Goal: Information Seeking & Learning: Understand process/instructions

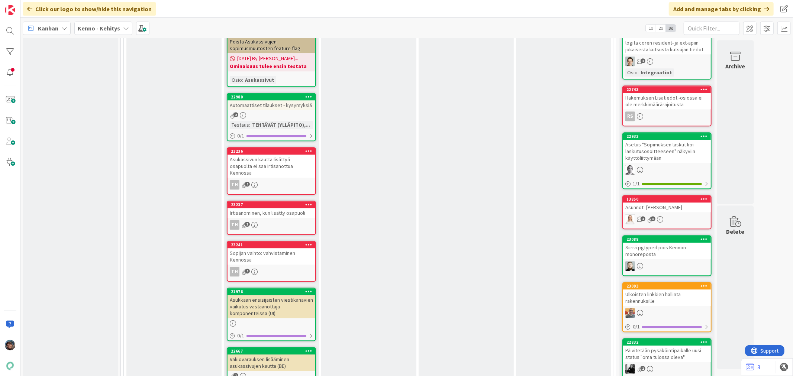
scroll to position [1776, 0]
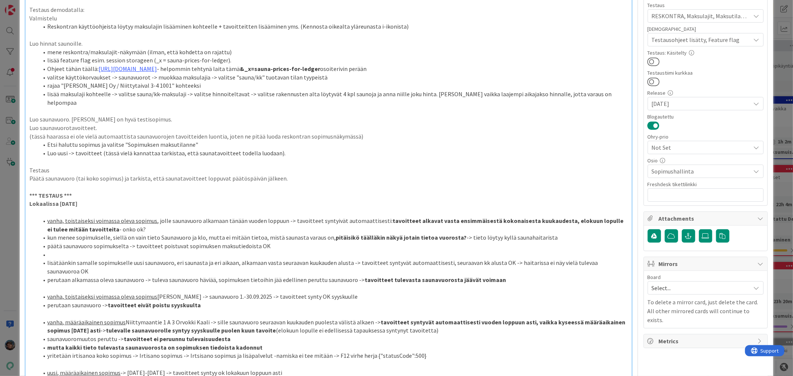
scroll to position [124, 0]
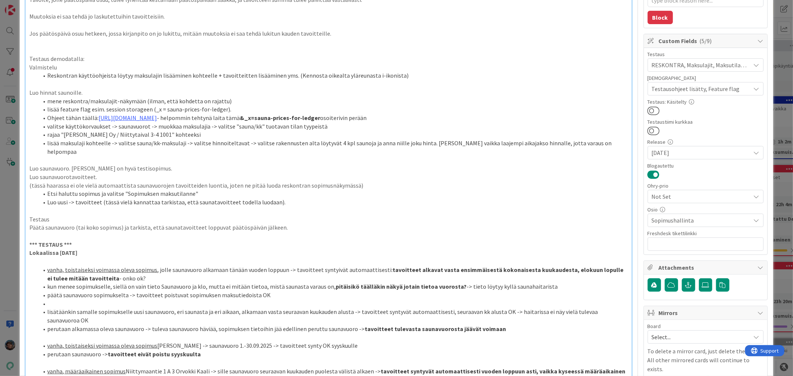
type textarea "x"
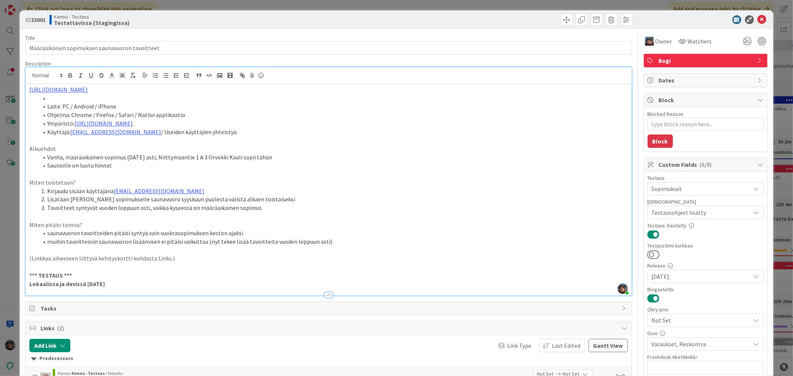
scroll to position [795, 0]
type textarea "x"
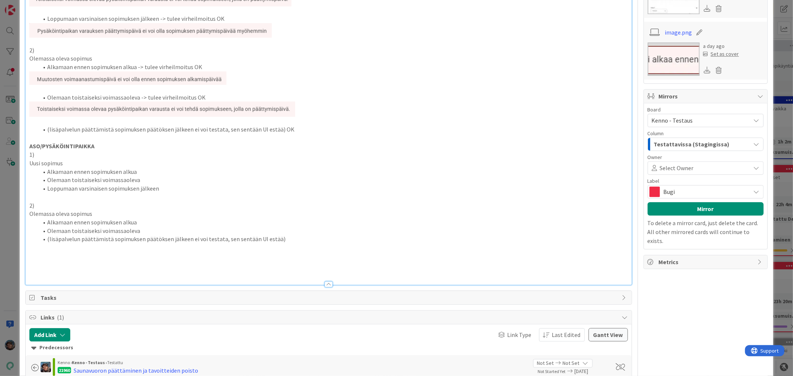
scroll to position [1626, 0]
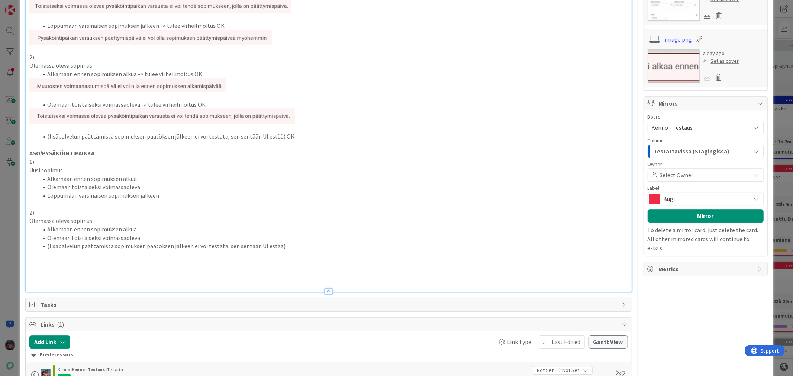
click at [141, 180] on li "Alkamaan ennen sopimuksen alkua" at bounding box center [332, 179] width 589 height 9
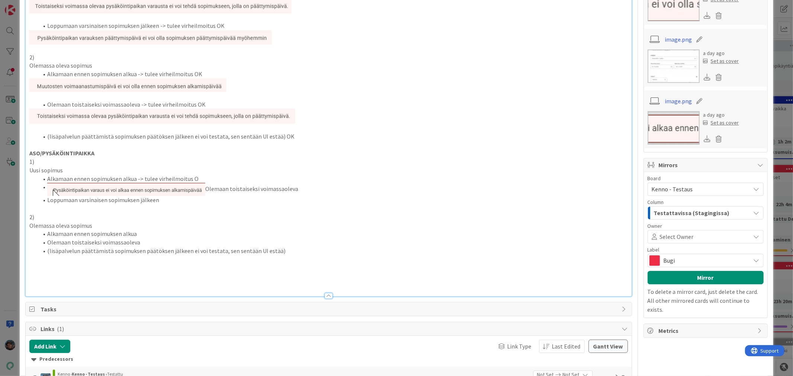
click at [206, 189] on span "Olemaan toistaiseksi voimassaoleva" at bounding box center [172, 188] width 251 height 7
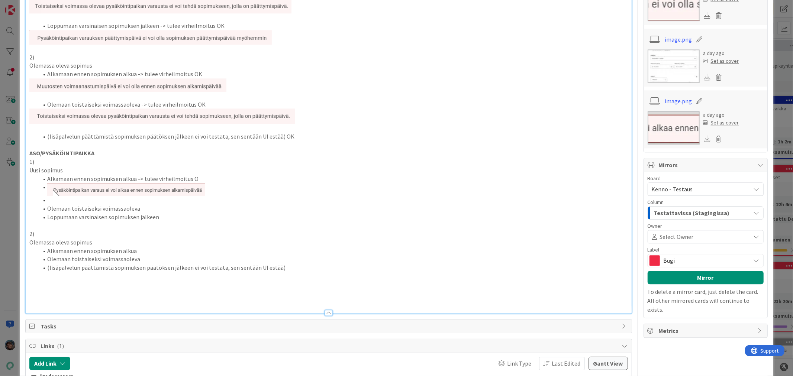
click at [46, 190] on li at bounding box center [332, 189] width 589 height 13
click at [54, 202] on li at bounding box center [332, 200] width 589 height 9
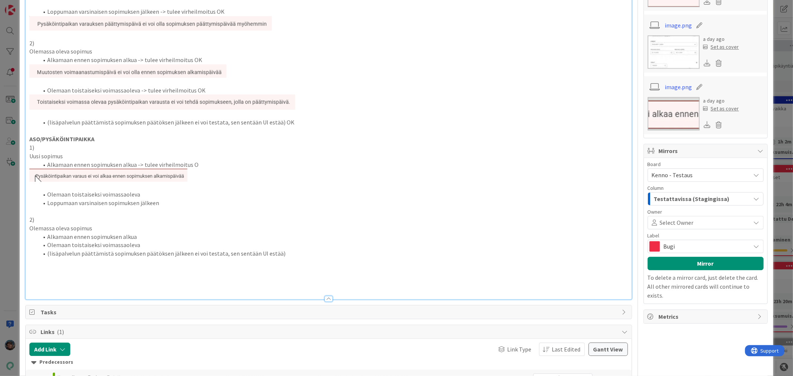
scroll to position [1667, 0]
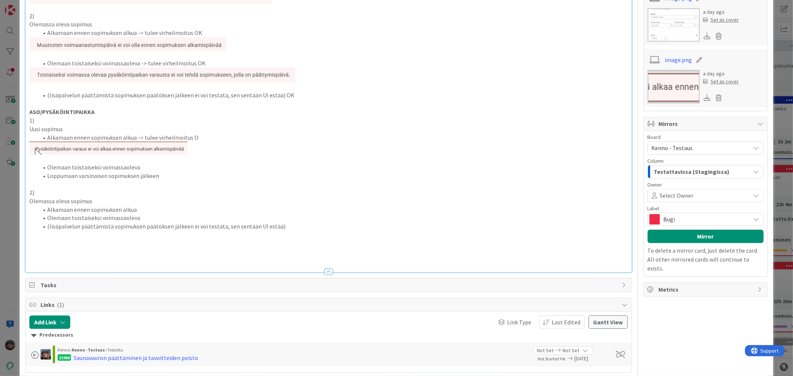
click at [149, 166] on li "Olemaan toistaiseksi voimassaoleva" at bounding box center [332, 167] width 589 height 9
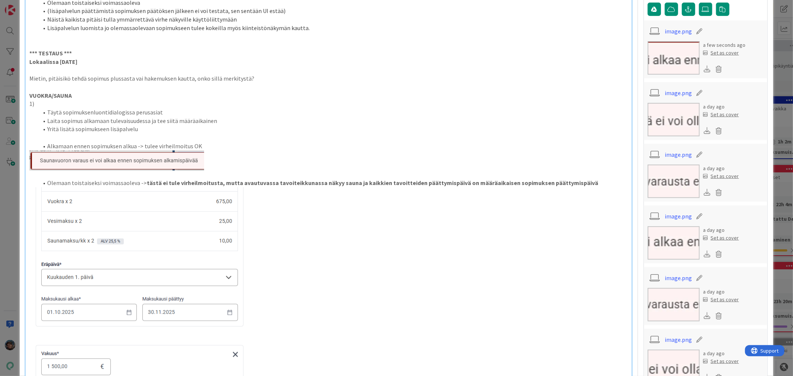
scroll to position [304, 0]
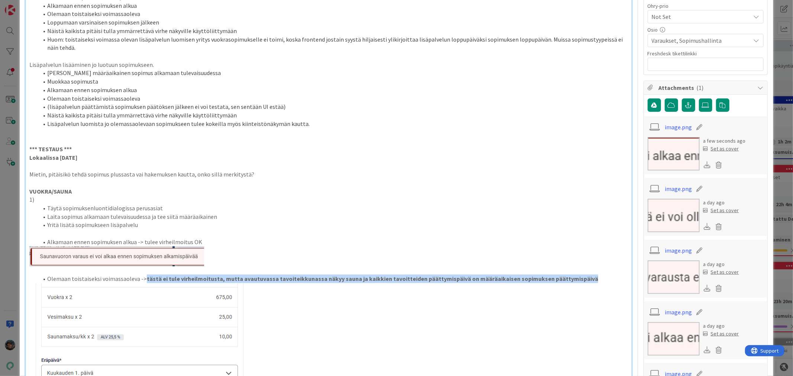
drag, startPoint x: 143, startPoint y: 277, endPoint x: 580, endPoint y: 276, distance: 437.3
click at [582, 276] on li "Olemaan toistaiseksi voimassaoleva -> tästä ei tule virheilmoitusta, mutta avau…" at bounding box center [332, 279] width 589 height 9
copy strong "tästä ei tule virheilmoitusta, mutta avautuvassa tavoiteikkunassa näkyy sauna j…"
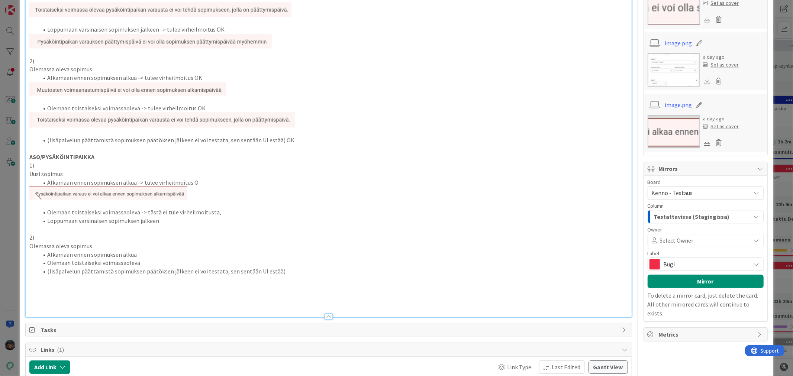
scroll to position [1626, 0]
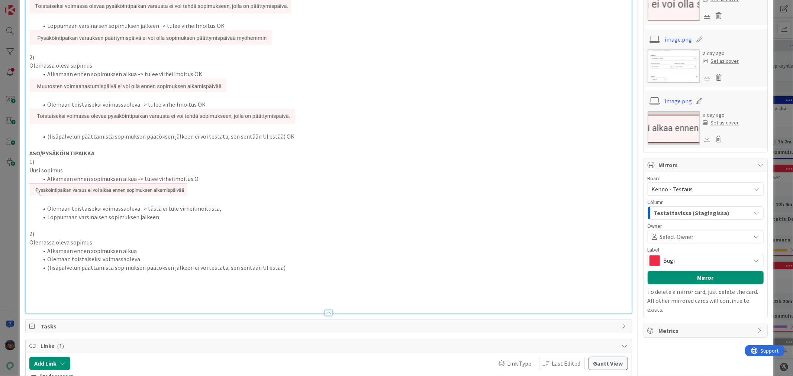
drag, startPoint x: 144, startPoint y: 207, endPoint x: 224, endPoint y: 208, distance: 80.3
click at [224, 208] on li "Olemaan toistaiseksi voimassaoleva -> tästä ei tule virheilmoitusta," at bounding box center [332, 209] width 589 height 9
click at [586, 213] on li "Olemaan toistaiseksi voimassaoleva -> tästä ei tule virheilmoitusta, mutta avau…" at bounding box center [332, 209] width 589 height 9
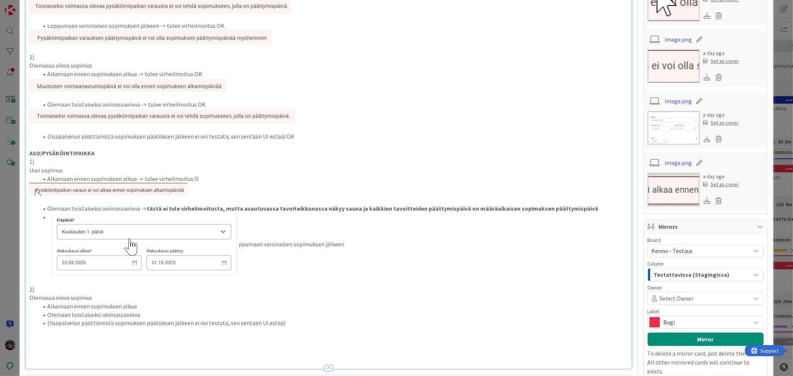
click at [49, 217] on img at bounding box center [143, 245] width 192 height 64
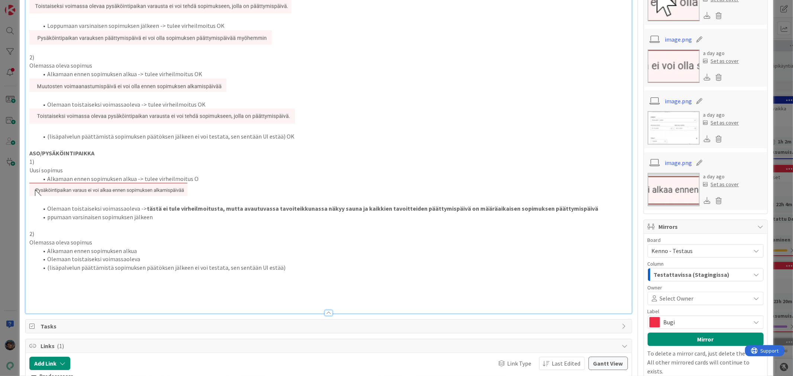
click at [580, 209] on li "Olemaan toistaiseksi voimassaoleva -> tästä ei tule virheilmoitusta, mutta avau…" at bounding box center [332, 209] width 589 height 9
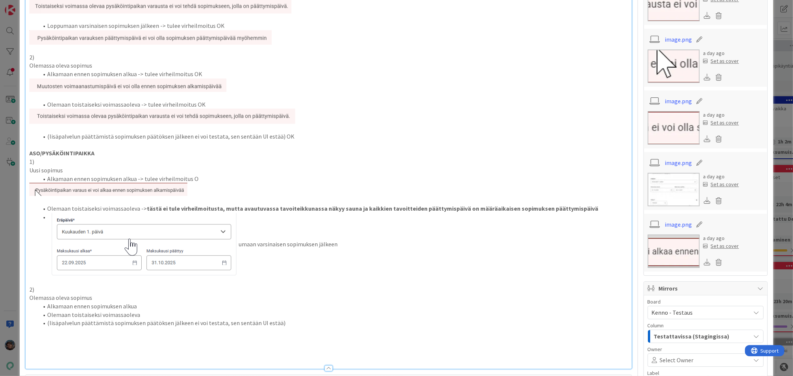
click at [43, 222] on li "umaan varsinaisen sopimuksen jälkeen" at bounding box center [332, 245] width 589 height 64
click at [221, 244] on span "umaan varsinaisen sopimuksen jälkeen" at bounding box center [174, 244] width 290 height 7
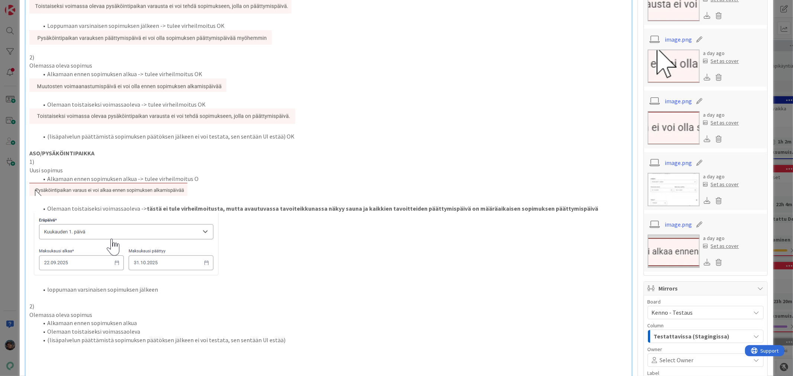
click at [158, 288] on li "loppumaan varsinaisen sopimuksen jälkeen" at bounding box center [332, 290] width 589 height 9
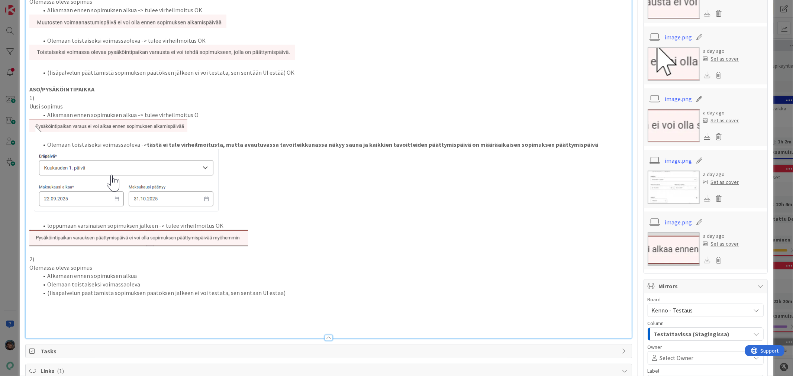
scroll to position [1709, 0]
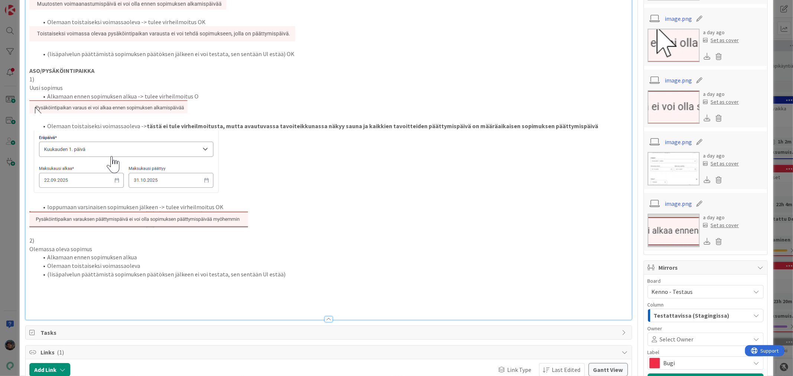
click at [142, 257] on li "Alkamaan ennen sopimuksen alkua" at bounding box center [332, 257] width 589 height 9
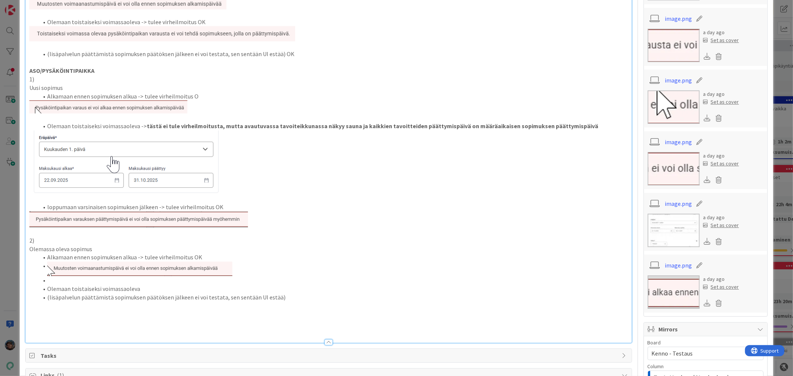
click at [45, 265] on li at bounding box center [332, 269] width 589 height 15
click at [51, 280] on li at bounding box center [332, 280] width 589 height 9
click at [150, 289] on li "Olemaan toistaiseksi voimassaoleva" at bounding box center [332, 289] width 589 height 9
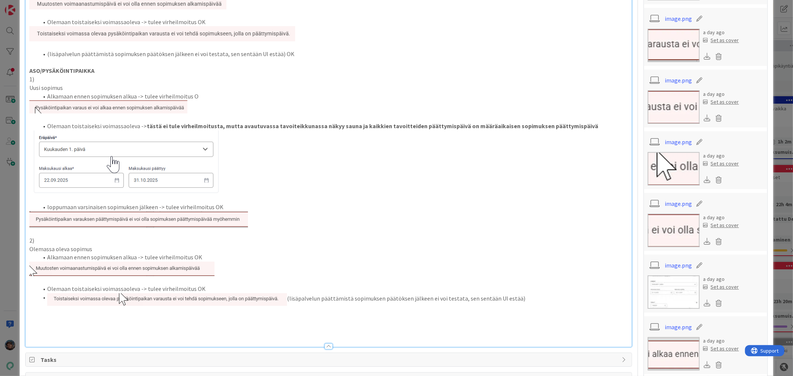
click at [45, 296] on li "(lisäpalvelun päättämistä sopimuksen päätöksen jälkeen ei voi testata, sen sent…" at bounding box center [332, 299] width 589 height 13
click at [269, 299] on span "(lisäpalvelun päättämistä sopimuksen päätöksen jälkeen ei voi testata, sen sent…" at bounding box center [268, 298] width 478 height 7
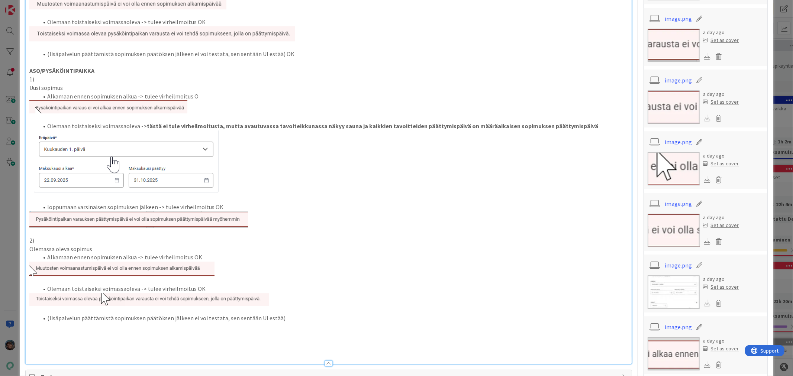
click at [283, 318] on li "(lisäpalvelun päättämistä sopimuksen päätöksen jälkeen ei voi testata, sen sent…" at bounding box center [332, 318] width 589 height 9
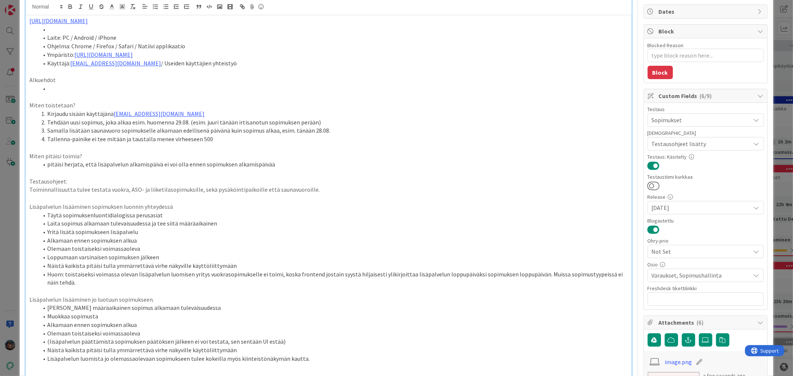
scroll to position [0, 0]
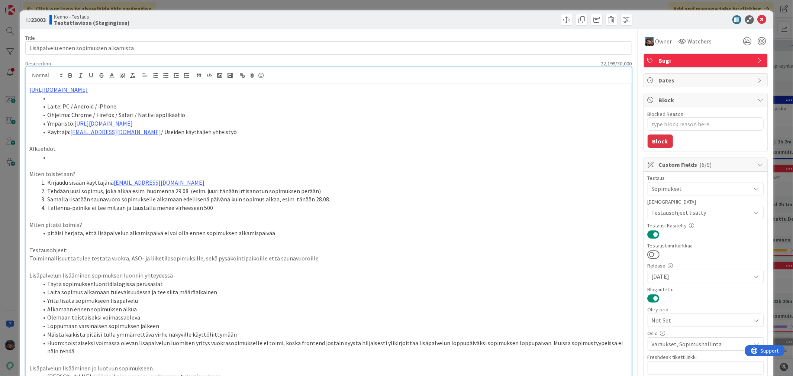
type textarea "x"
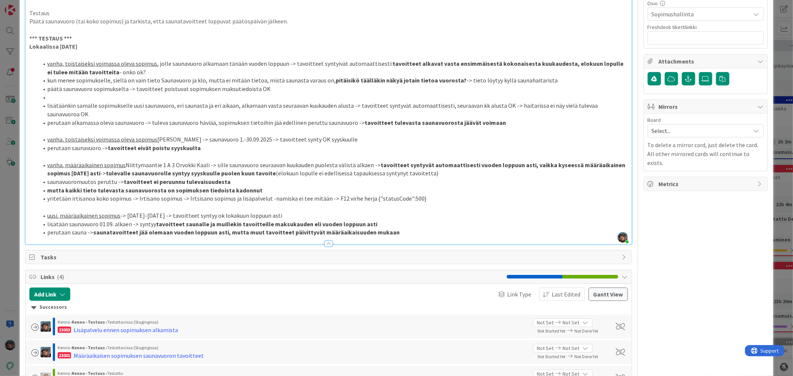
scroll to position [206, 0]
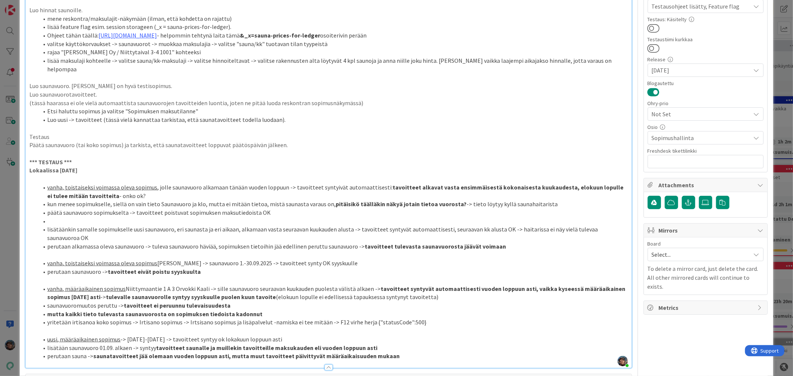
type textarea "x"
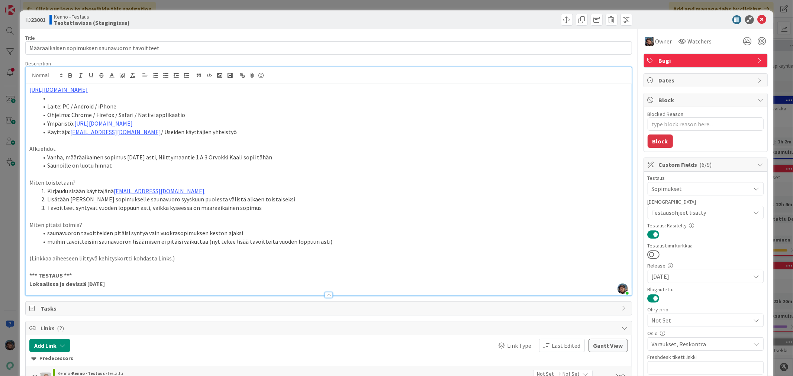
scroll to position [795, 0]
type textarea "x"
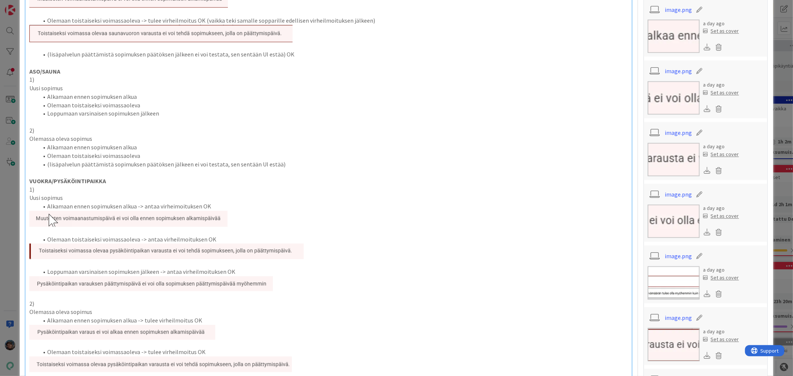
scroll to position [1157, 0]
